Goal: Task Accomplishment & Management: Manage account settings

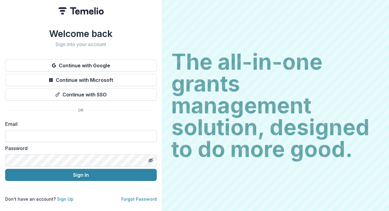
click at [104, 135] on input at bounding box center [81, 136] width 152 height 12
type input "**********"
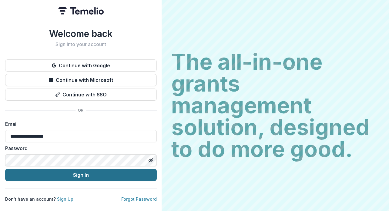
click at [40, 169] on button "Sign In" at bounding box center [81, 175] width 152 height 12
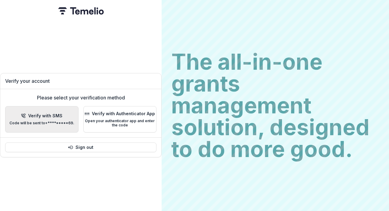
click at [49, 114] on p "Verify with SMS" at bounding box center [45, 115] width 34 height 5
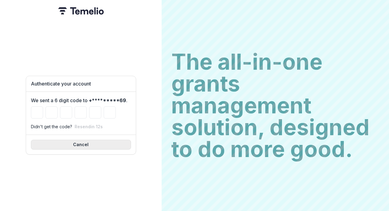
type input "*"
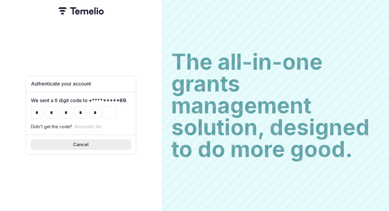
type input "*"
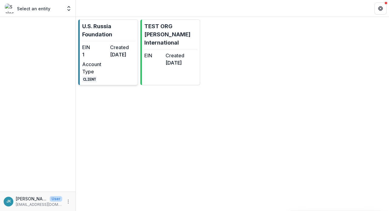
click at [117, 79] on div "EIN 1 Created [DATE] Account Type CLIENT" at bounding box center [108, 63] width 53 height 39
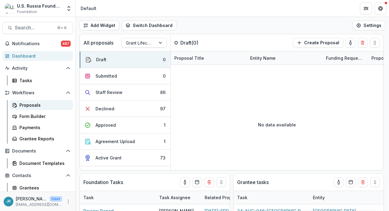
click at [31, 107] on div "Proposals" at bounding box center [43, 105] width 49 height 6
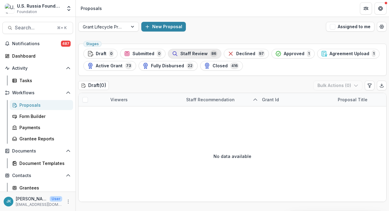
click at [210, 54] on span "86" at bounding box center [213, 53] width 7 height 7
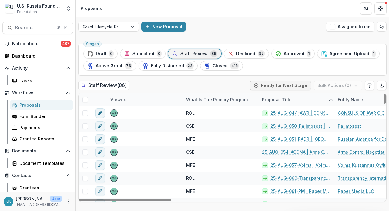
click at [280, 99] on div "Proposal Title" at bounding box center [276, 99] width 37 height 6
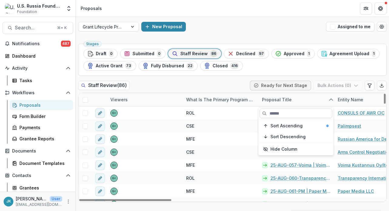
click at [272, 114] on input at bounding box center [296, 114] width 73 height 10
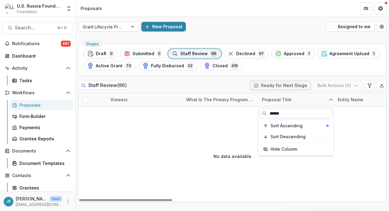
click at [278, 113] on input "******" at bounding box center [296, 114] width 73 height 10
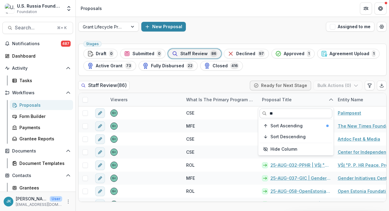
type input "*"
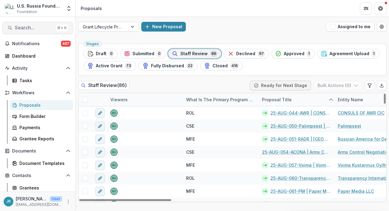
click at [42, 29] on span "Search..." at bounding box center [34, 28] width 39 height 6
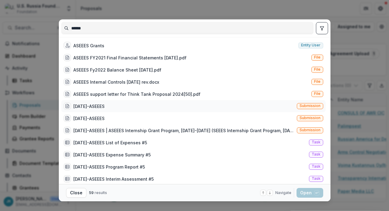
type input "******"
click at [105, 108] on div "19-Sep-22-ASEEES" at bounding box center [88, 106] width 31 height 6
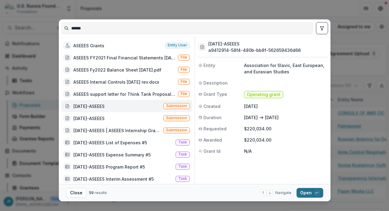
click at [303, 195] on button "Open with enter key" at bounding box center [309, 193] width 27 height 10
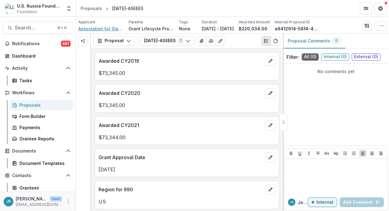
click at [95, 30] on span "Association for Slavic, East European, and Eurasian Studies" at bounding box center [100, 28] width 45 height 6
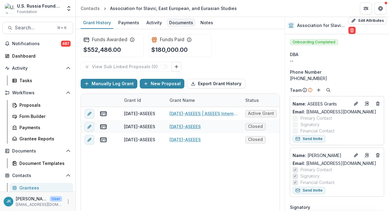
click at [173, 22] on div "Documents" at bounding box center [181, 22] width 29 height 9
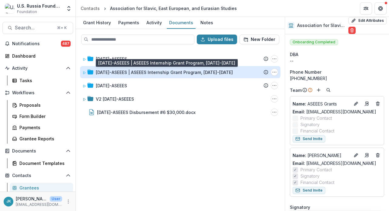
click at [139, 71] on div "22-AUG-28-ASEEES | ASEEES Internship Grant Program, 2023-2026" at bounding box center [164, 72] width 137 height 6
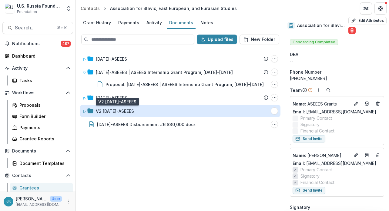
click at [129, 111] on div "V2 22-AUG-28-ASEEES" at bounding box center [115, 111] width 38 height 6
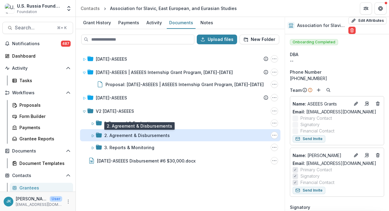
click at [124, 135] on div "2. Agreement & Disbursements" at bounding box center [136, 135] width 65 height 6
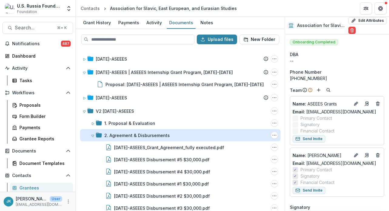
click at [124, 135] on div "2. Agreement & Disbursements" at bounding box center [136, 135] width 65 height 6
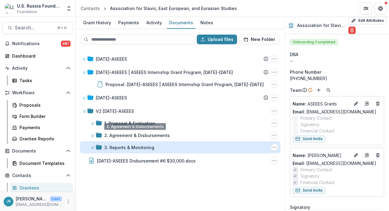
click at [120, 149] on div "3. Reports & Monitoring" at bounding box center [129, 147] width 50 height 6
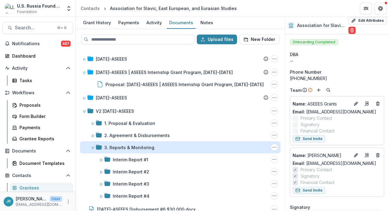
click at [120, 148] on div "3. Reports & Monitoring" at bounding box center [129, 147] width 50 height 6
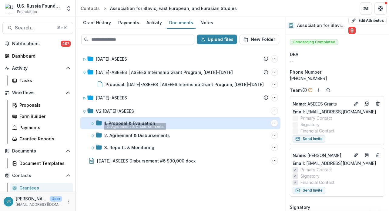
click at [125, 122] on div "1. Proposal & Evaluation" at bounding box center [129, 123] width 51 height 6
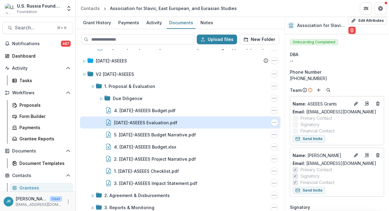
scroll to position [39, 0]
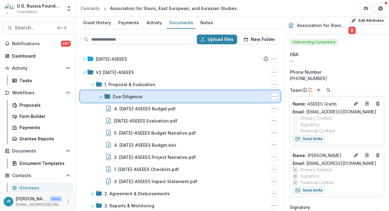
click at [102, 98] on icon at bounding box center [101, 97] width 4 height 4
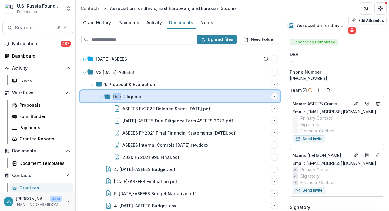
click at [102, 98] on icon at bounding box center [101, 97] width 4 height 4
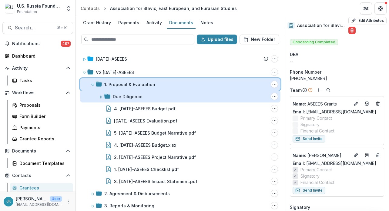
click at [92, 85] on icon at bounding box center [93, 85] width 4 height 4
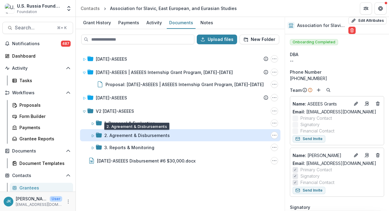
click at [106, 133] on div "2. Agreement & Disbursements" at bounding box center [136, 135] width 65 height 6
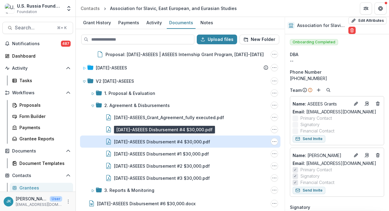
scroll to position [33, 0]
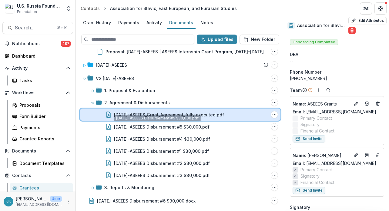
click at [123, 119] on div "22-AUG-28-ASEEES_Grant_Agreement_fully executed.pdf File Options Download Renam…" at bounding box center [180, 115] width 200 height 12
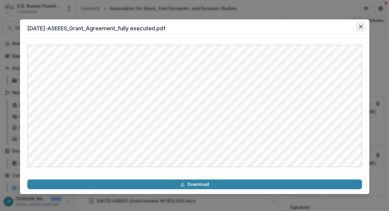
click at [360, 26] on icon "Close" at bounding box center [361, 27] width 4 height 4
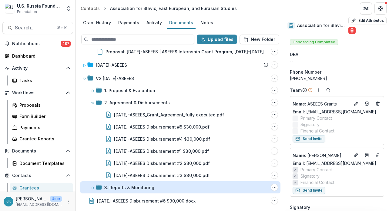
click at [139, 187] on div "3. Reports & Monitoring" at bounding box center [129, 187] width 50 height 6
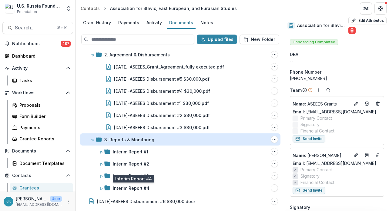
scroll to position [81, 0]
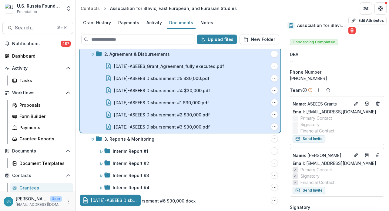
drag, startPoint x: 110, startPoint y: 200, endPoint x: 137, endPoint y: 103, distance: 100.3
click at [136, 103] on div "Upload files New Folder 18-May-25-ASEEES Submission Temelio Proposal Attached p…" at bounding box center [180, 120] width 209 height 182
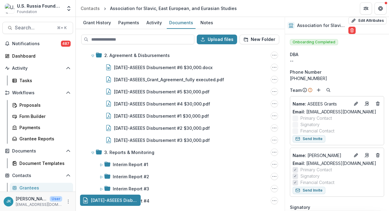
scroll to position [80, 0]
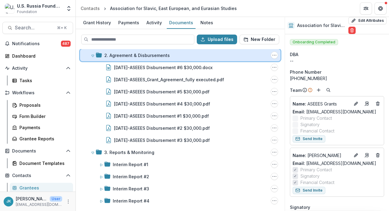
click at [92, 56] on icon at bounding box center [93, 56] width 4 height 4
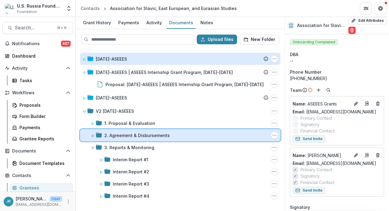
scroll to position [0, 0]
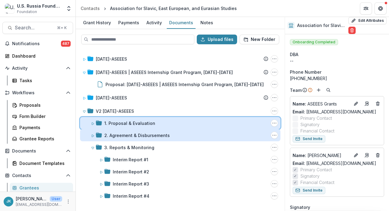
click at [93, 122] on icon at bounding box center [93, 124] width 4 height 4
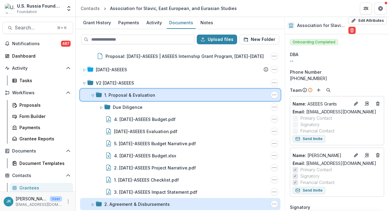
scroll to position [42, 0]
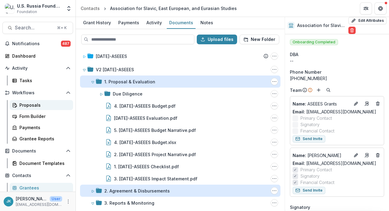
click at [28, 103] on div "Proposals" at bounding box center [43, 105] width 49 height 6
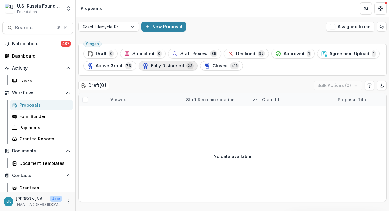
click at [160, 68] on span "Fully Disbursed" at bounding box center [167, 65] width 33 height 5
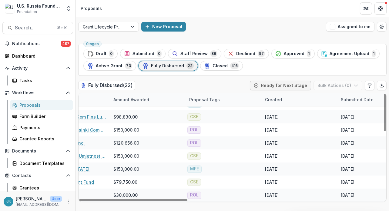
scroll to position [0, 300]
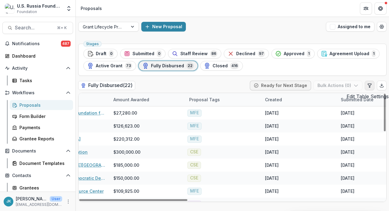
click at [368, 84] on icon "Edit table settings" at bounding box center [369, 86] width 3 height 4
select select "******"
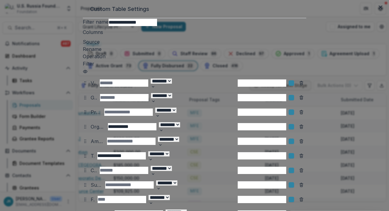
scroll to position [122, 0]
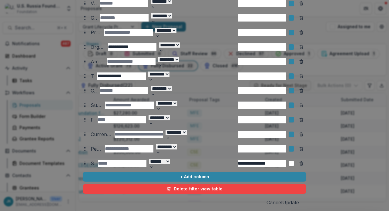
click at [294, 88] on label at bounding box center [291, 90] width 5 height 5
click at [291, 105] on icon at bounding box center [291, 105] width 0 height 0
click at [299, 199] on button "Update" at bounding box center [290, 202] width 17 height 7
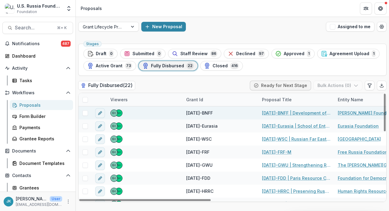
click at [293, 112] on link "[DATE]-BNFF | Development of the Media Studies Program" at bounding box center [296, 113] width 69 height 6
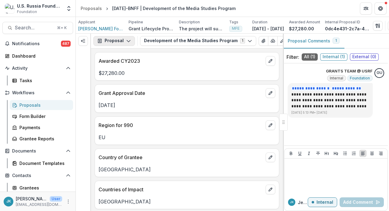
click at [116, 42] on button "Proposal" at bounding box center [114, 41] width 42 height 10
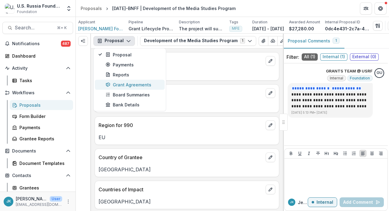
click at [116, 88] on div "Grant Agreements" at bounding box center [133, 85] width 55 height 6
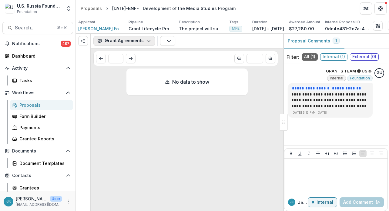
click at [117, 45] on button "Grant Agreements" at bounding box center [124, 41] width 62 height 10
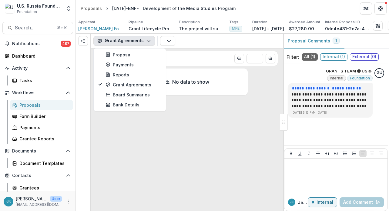
click at [188, 107] on div "No data to show" at bounding box center [186, 139] width 121 height 140
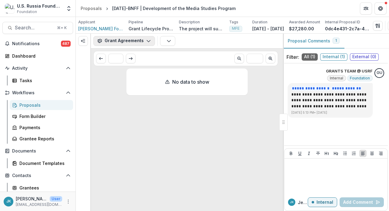
click at [125, 41] on button "Grant Agreements" at bounding box center [124, 41] width 62 height 10
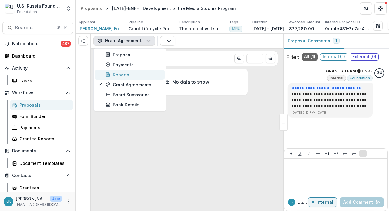
click at [115, 78] on div "Reports" at bounding box center [133, 75] width 55 height 6
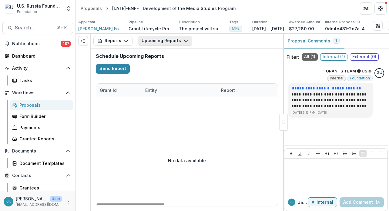
click at [170, 46] on button "Upcoming Reports" at bounding box center [165, 41] width 55 height 10
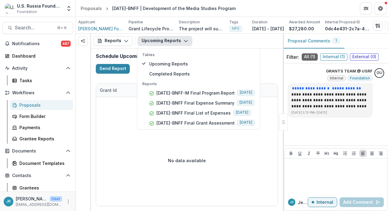
click at [220, 58] on p "Tables" at bounding box center [198, 54] width 113 height 5
click at [225, 45] on div "Upcoming Reports Tables Upcoming Reports Completed Reports Reports [DATE]-BNFF-…" at bounding box center [209, 41] width 143 height 10
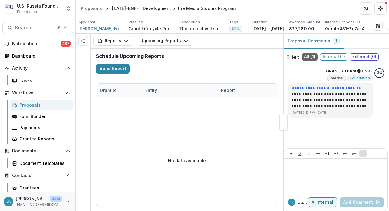
click at [108, 29] on span "[PERSON_NAME] Foundation for Freedom gGmbH" at bounding box center [100, 28] width 45 height 6
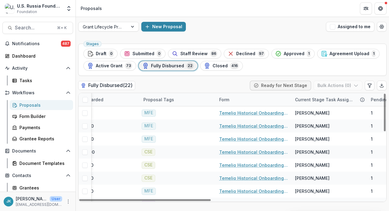
scroll to position [0, 403]
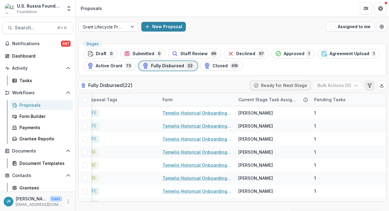
click at [372, 86] on button "Edit table settings" at bounding box center [370, 86] width 10 height 10
select select "******"
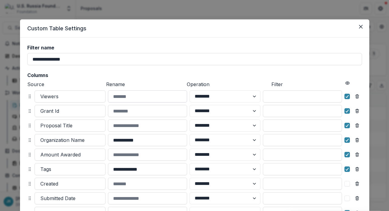
scroll to position [122, 0]
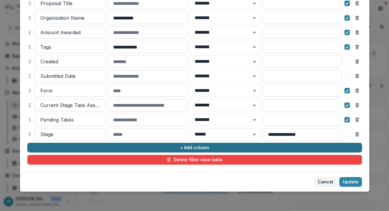
click at [72, 150] on button "+ Add column" at bounding box center [194, 148] width 335 height 10
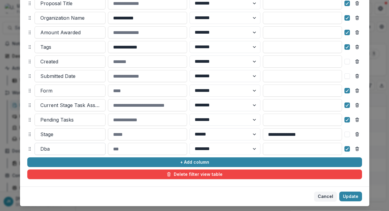
click at [57, 148] on div at bounding box center [69, 149] width 59 height 8
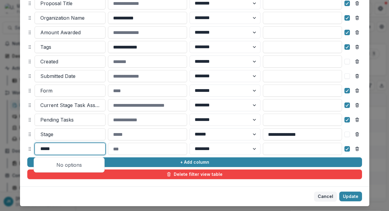
type input "****"
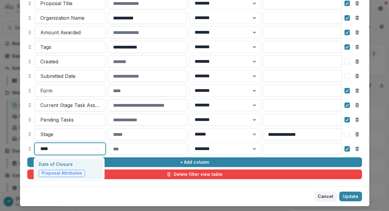
click at [42, 167] on p "Date of Closure" at bounding box center [62, 164] width 46 height 6
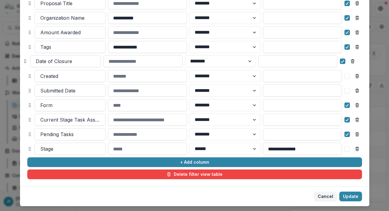
drag, startPoint x: 29, startPoint y: 147, endPoint x: 25, endPoint y: 60, distance: 87.1
click at [25, 60] on circle at bounding box center [25, 60] width 0 height 0
select select "******"
click at [346, 194] on button "Update" at bounding box center [350, 197] width 23 height 10
